Goal: Find specific page/section: Find specific page/section

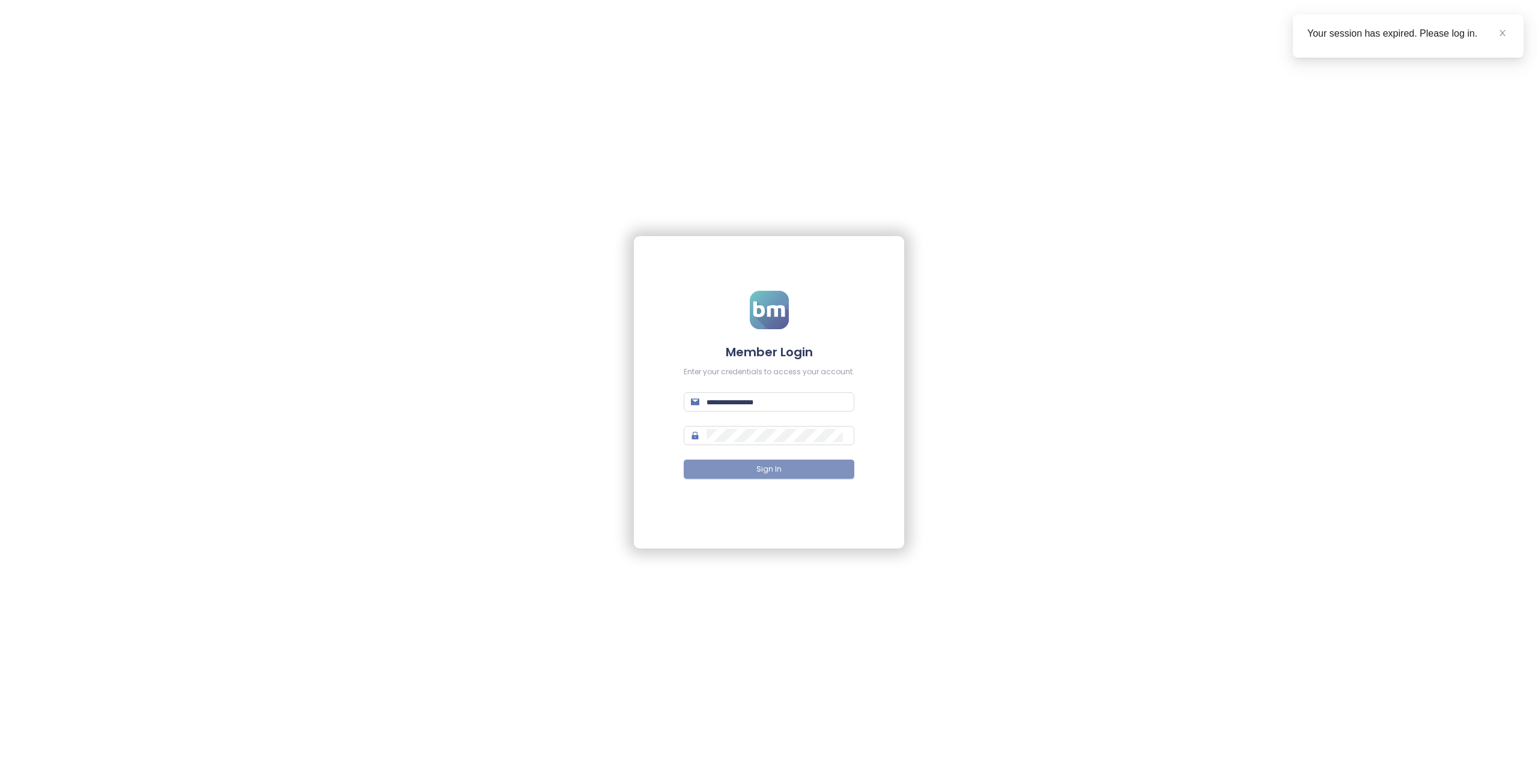
type input "**********"
click at [780, 471] on span "Sign In" at bounding box center [769, 469] width 25 height 12
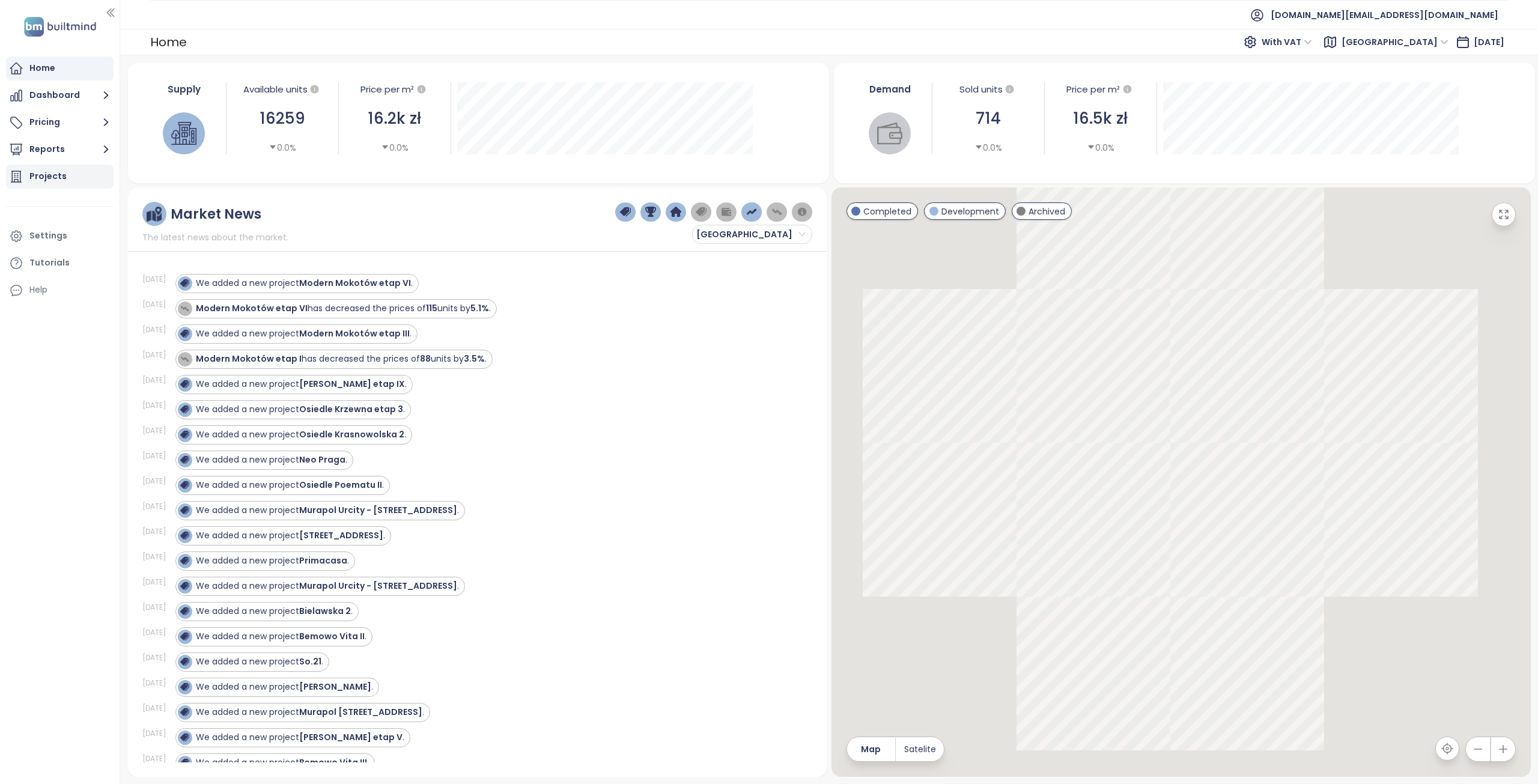
click at [44, 180] on div "Projects" at bounding box center [47, 176] width 37 height 15
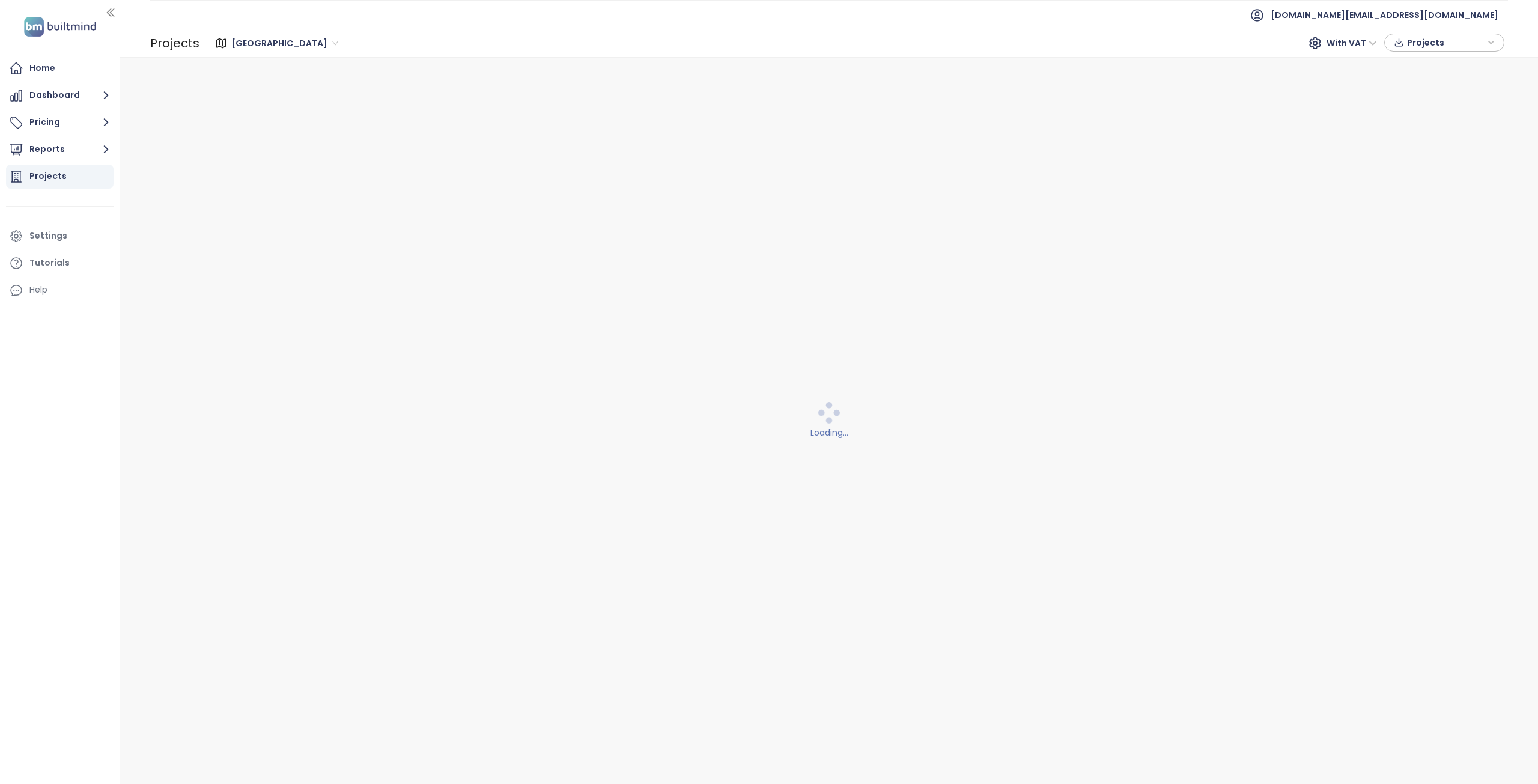
click at [270, 46] on span "[GEOGRAPHIC_DATA]" at bounding box center [284, 43] width 107 height 18
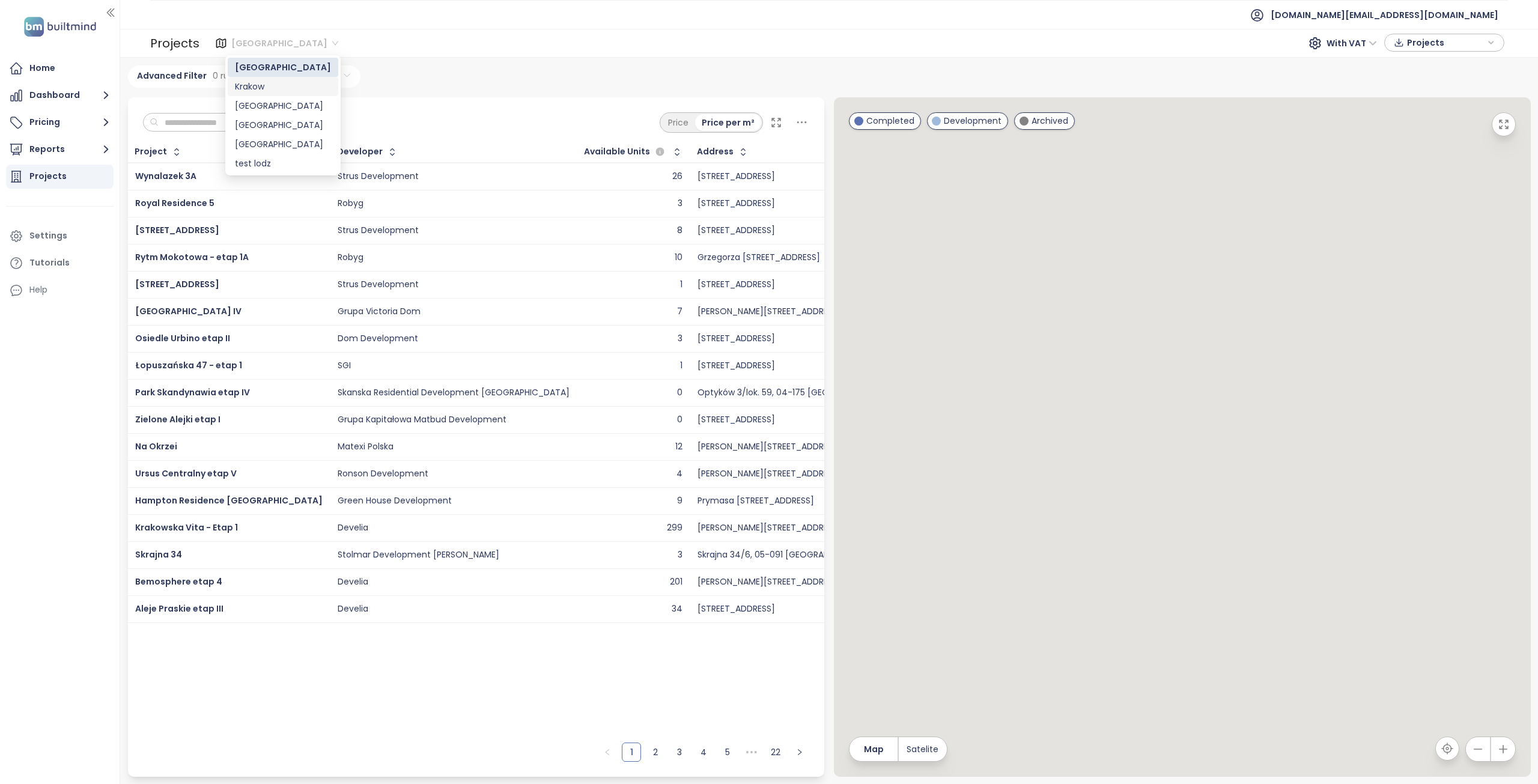
click at [254, 90] on div "Krakow" at bounding box center [283, 86] width 96 height 13
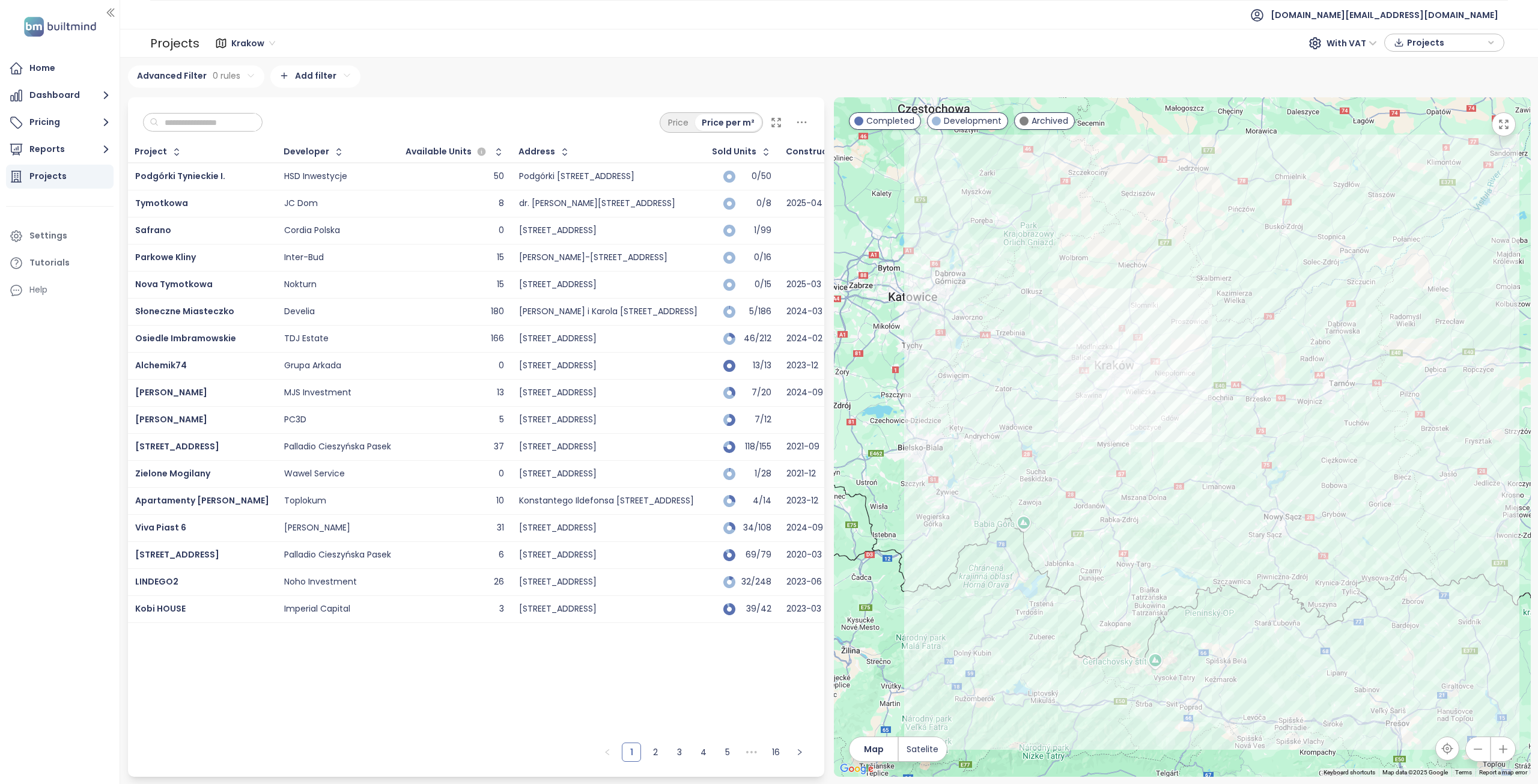
click at [213, 117] on input "text" at bounding box center [207, 122] width 97 height 18
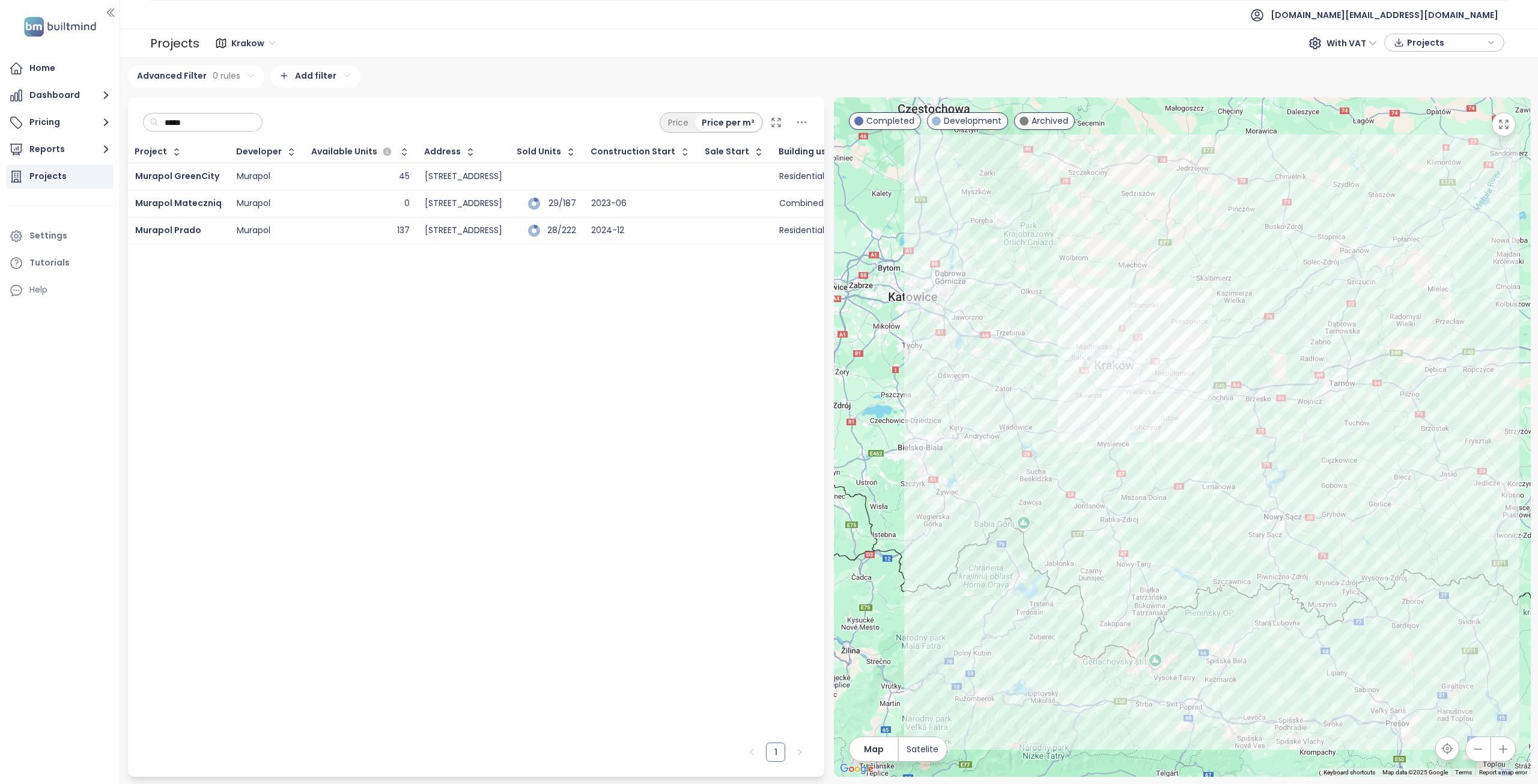
type input "*****"
click at [203, 228] on div "Murapol Prado" at bounding box center [178, 230] width 86 height 14
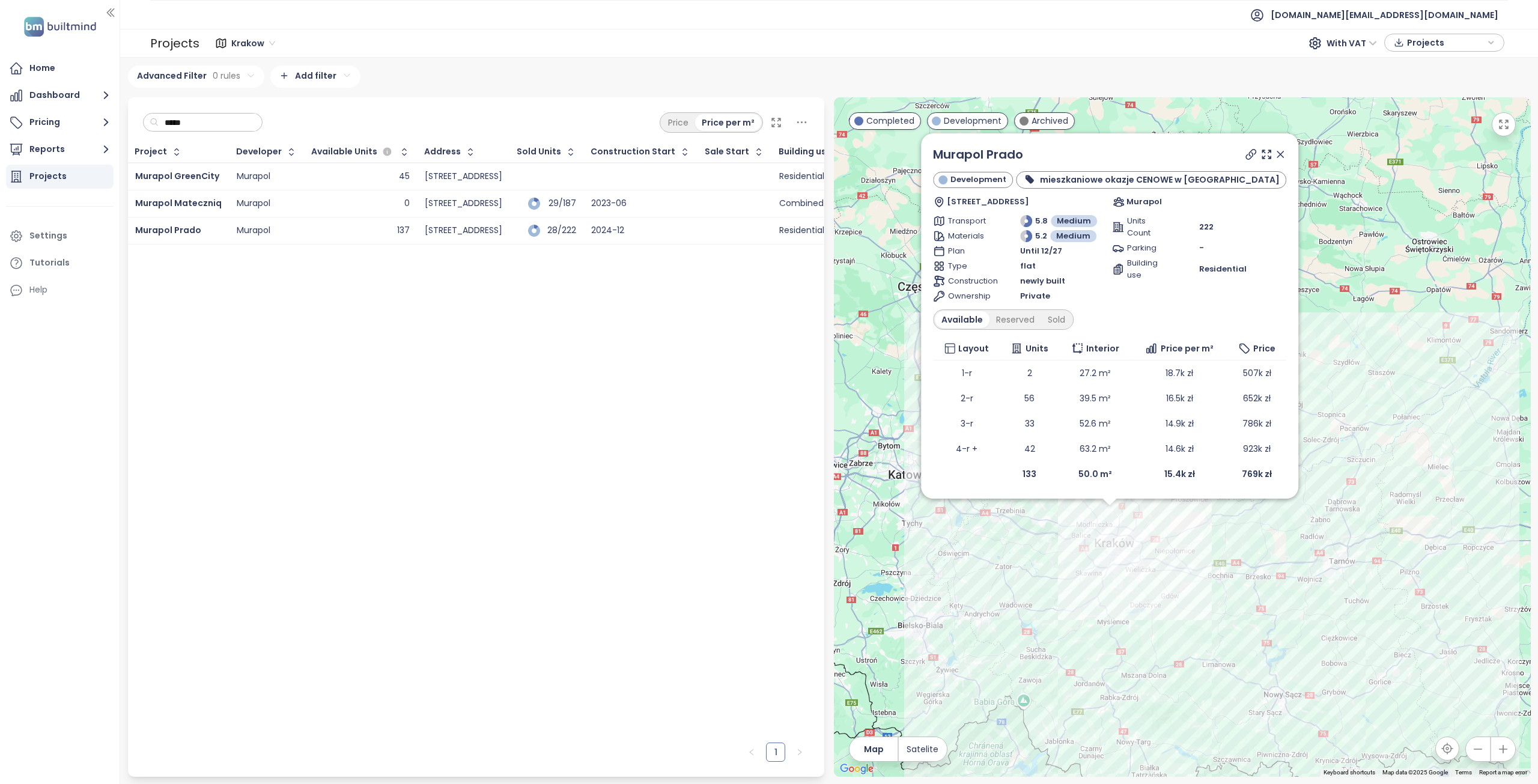
click at [1277, 155] on icon at bounding box center [1280, 155] width 6 height 6
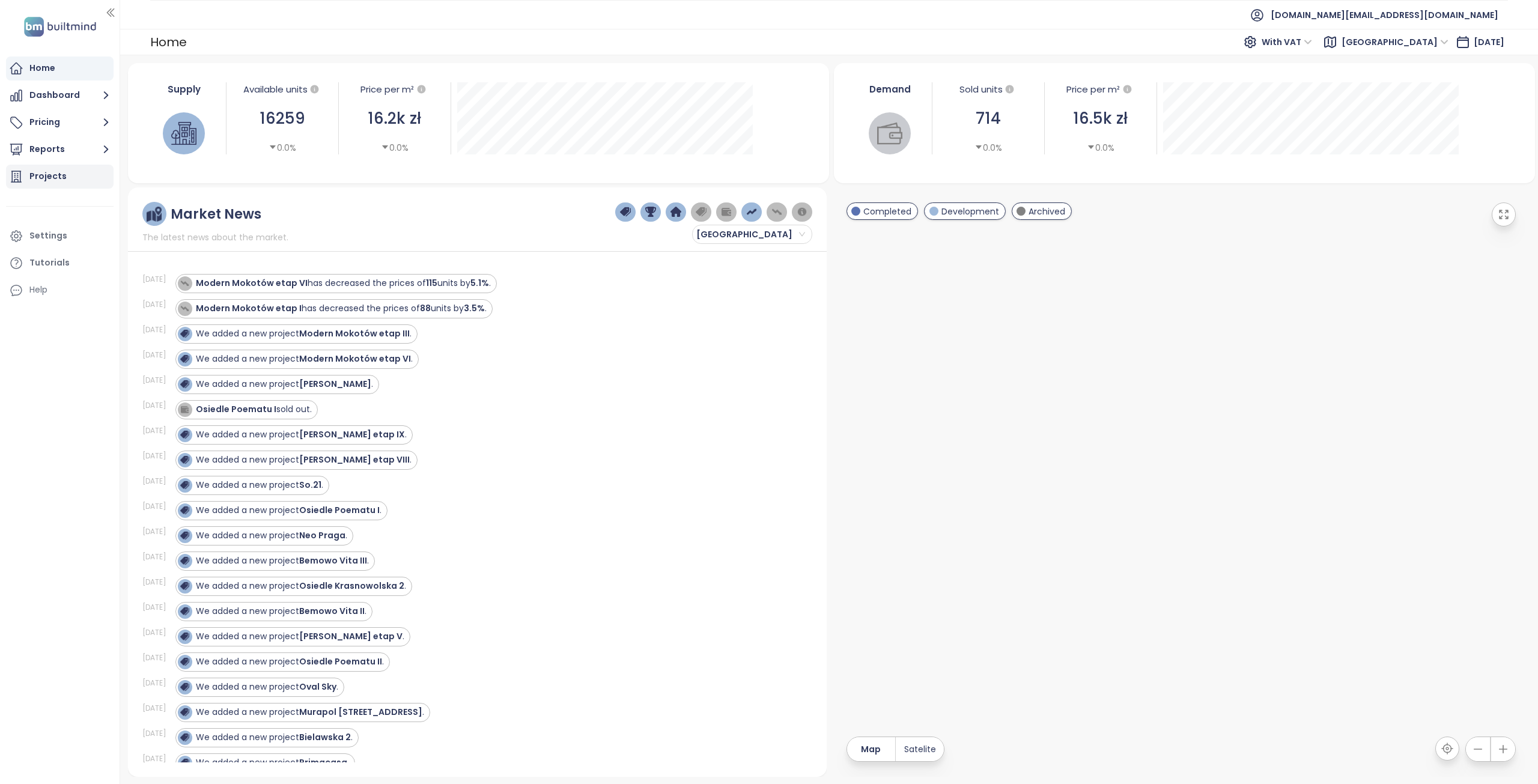
click at [42, 178] on div "Projects" at bounding box center [47, 176] width 37 height 15
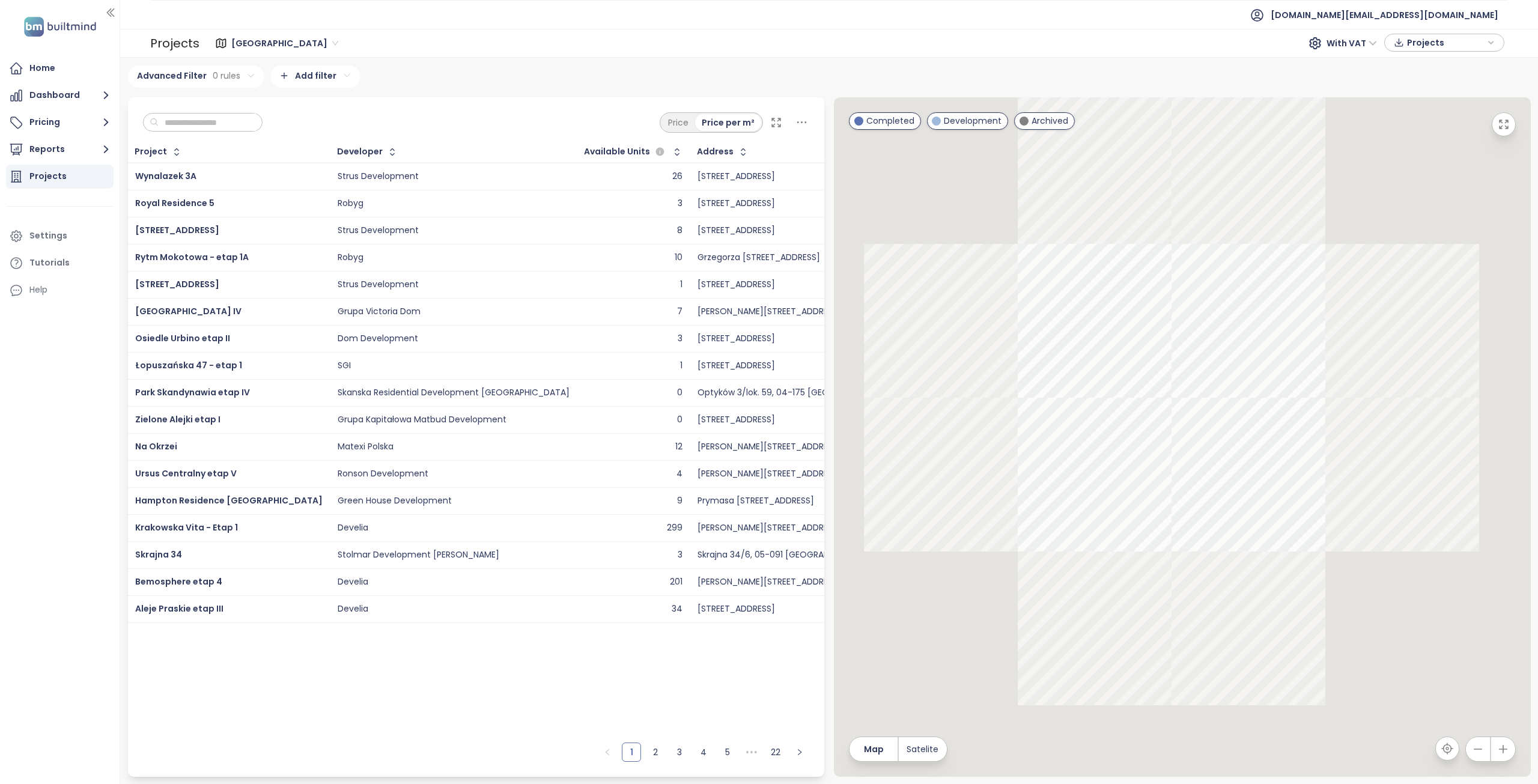
click at [255, 44] on span "[GEOGRAPHIC_DATA]" at bounding box center [284, 43] width 107 height 18
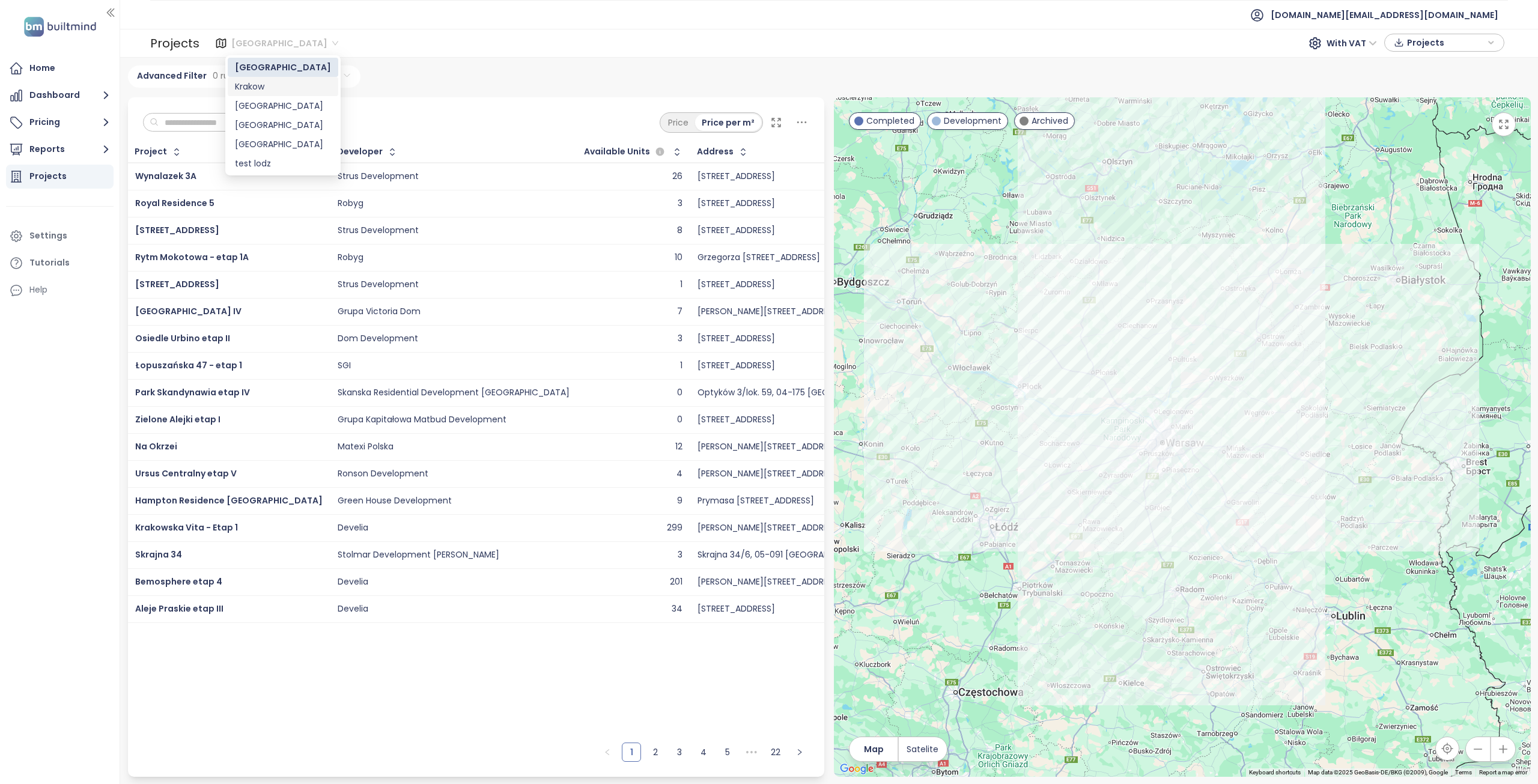
click at [255, 93] on div "Krakow" at bounding box center [283, 86] width 111 height 19
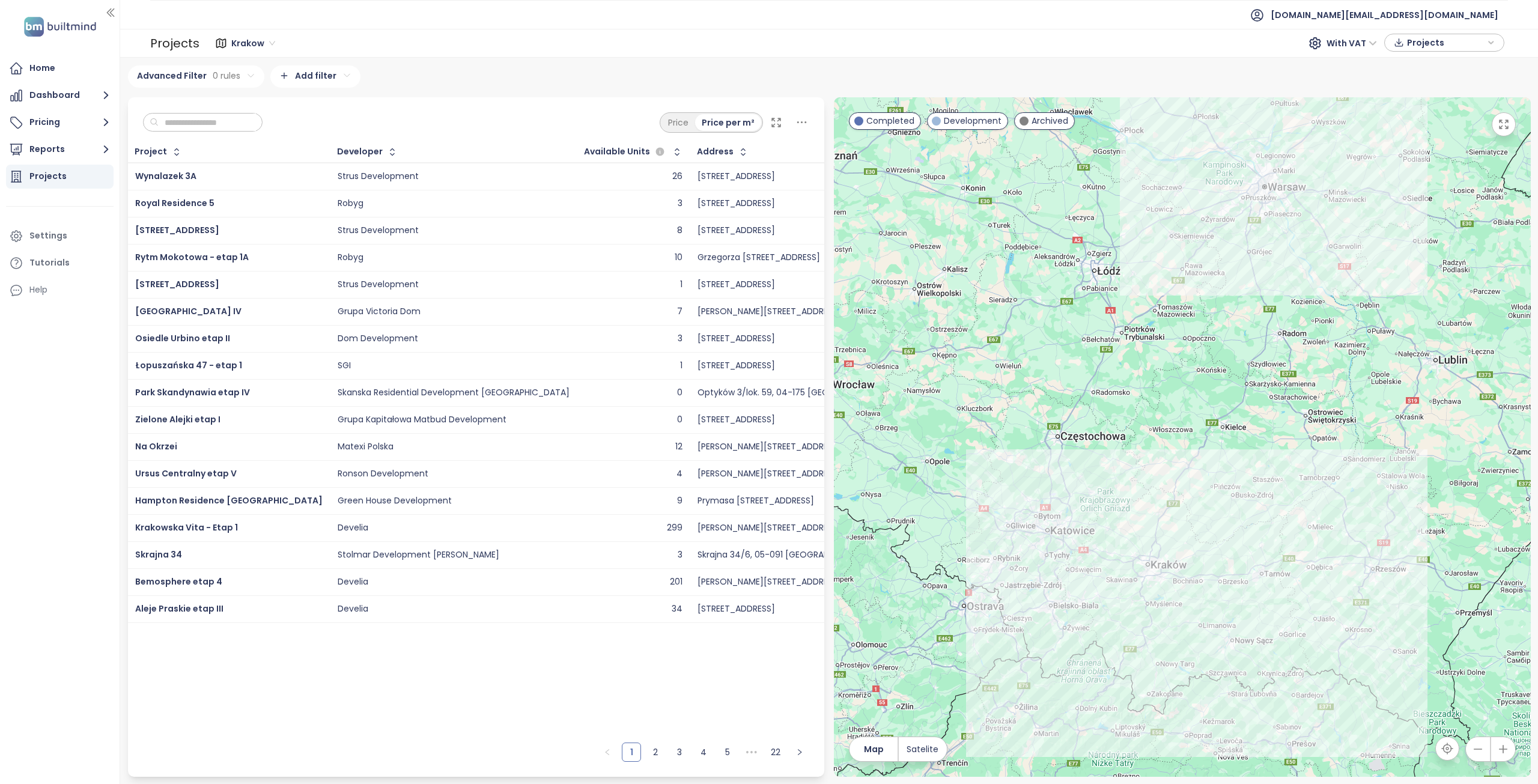
click at [224, 119] on input "text" at bounding box center [207, 122] width 97 height 18
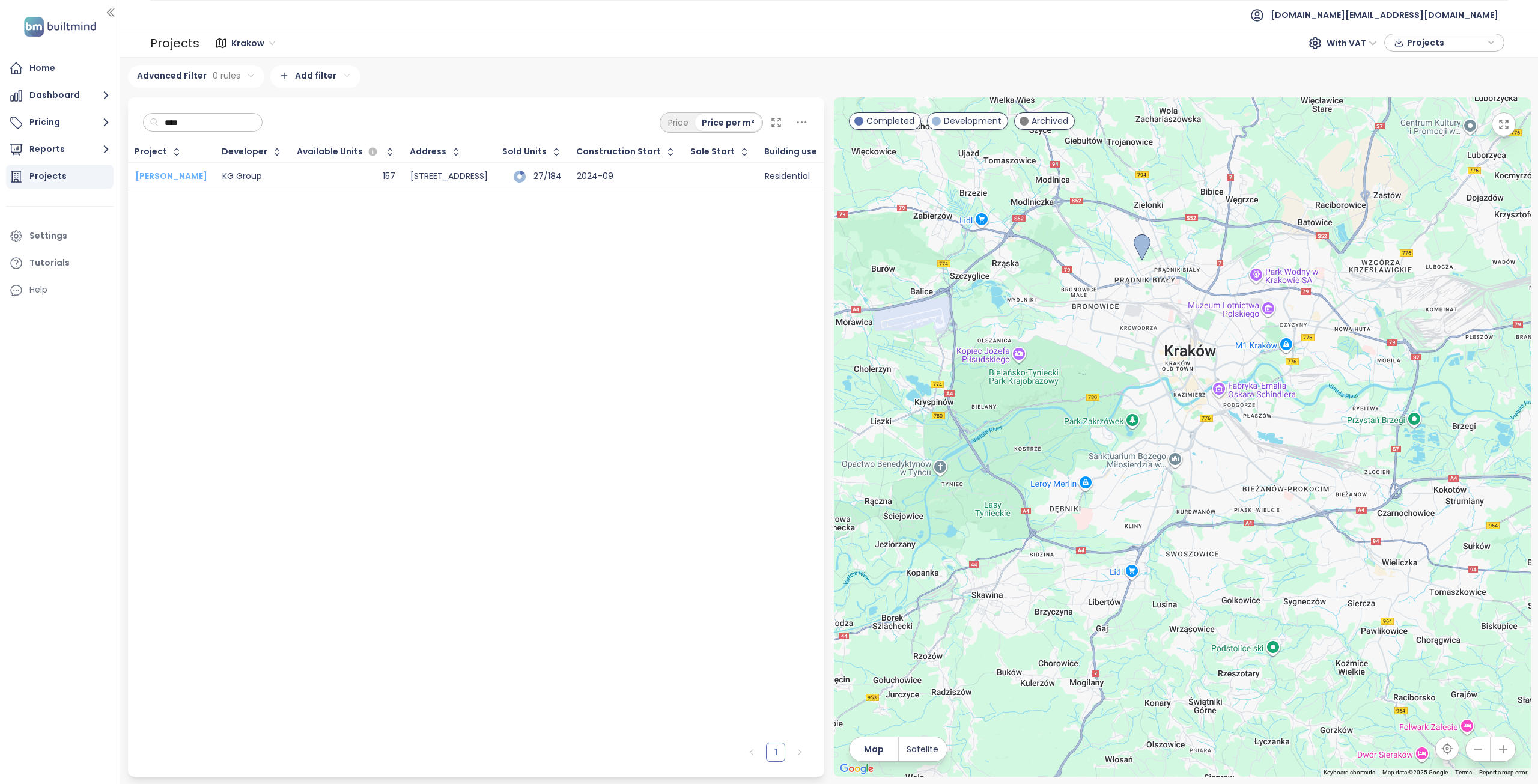
type input "****"
click at [182, 172] on span "[PERSON_NAME]" at bounding box center [171, 175] width 72 height 12
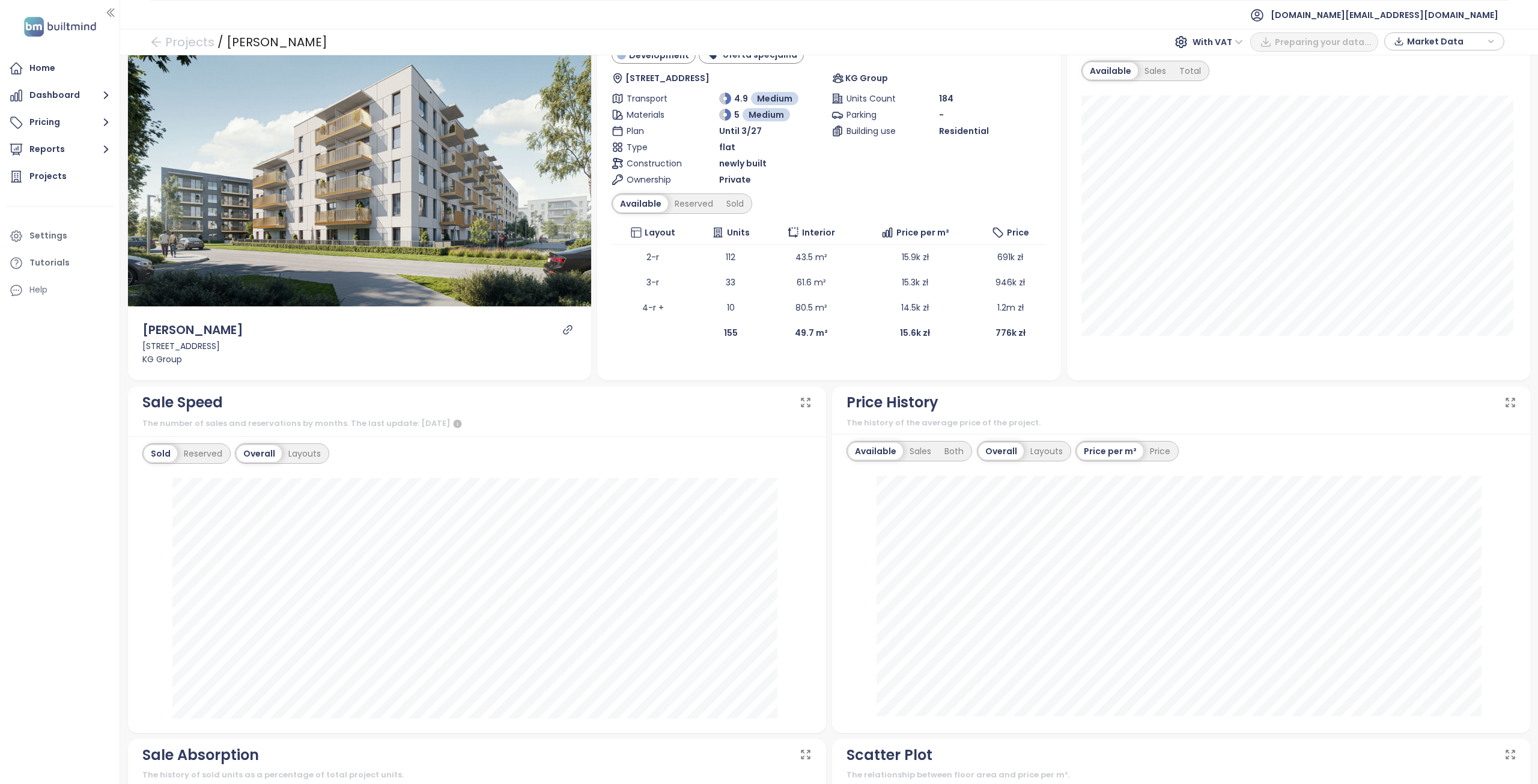
scroll to position [60, 0]
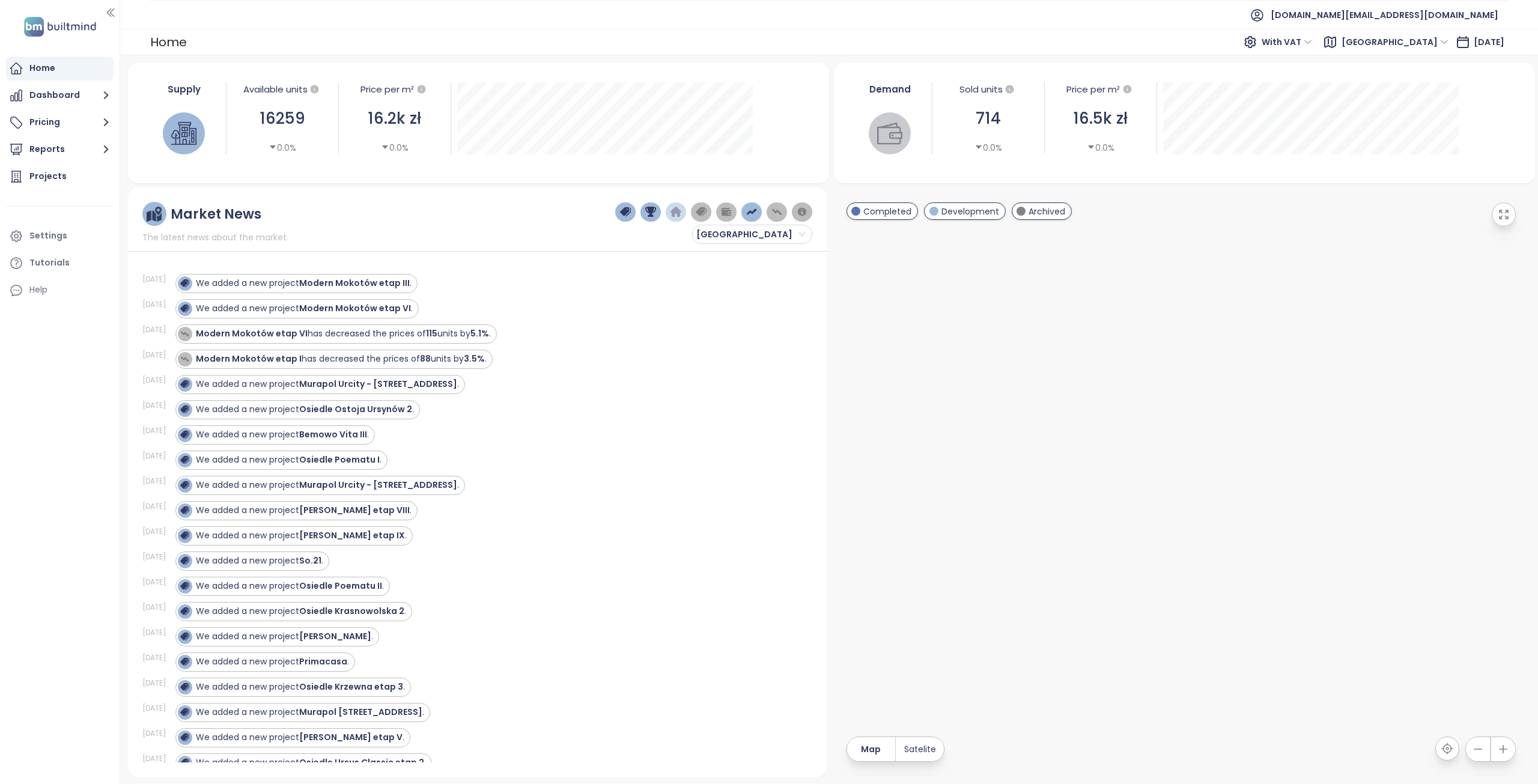
click at [1396, 45] on span "[GEOGRAPHIC_DATA]" at bounding box center [1395, 42] width 107 height 18
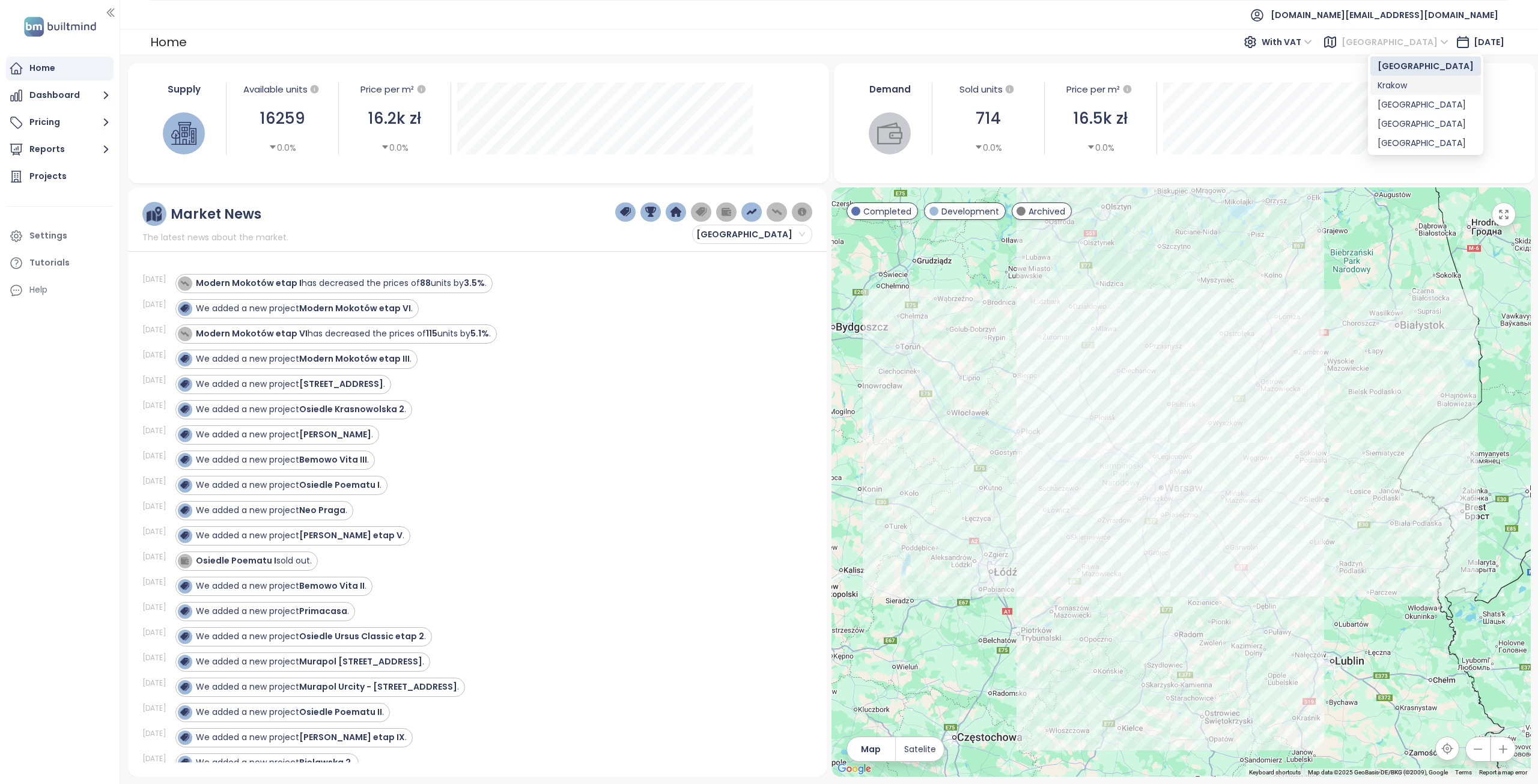
click at [1398, 89] on div "Krakow" at bounding box center [1426, 85] width 96 height 13
